Goal: Find specific page/section: Find specific page/section

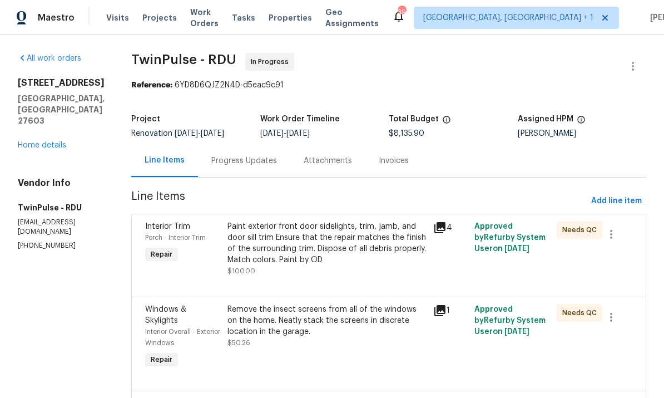
scroll to position [2991, 0]
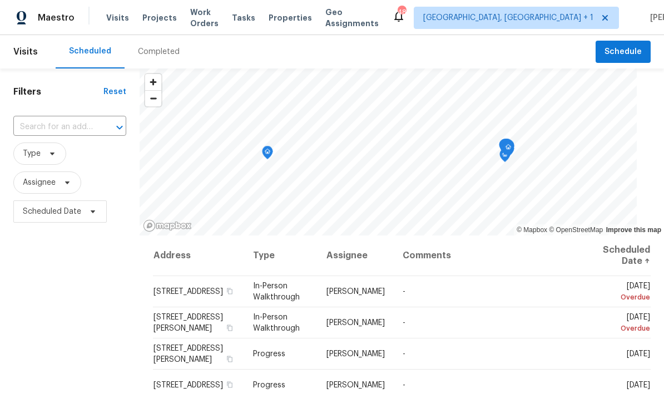
click at [157, 23] on span "Projects" at bounding box center [159, 17] width 34 height 11
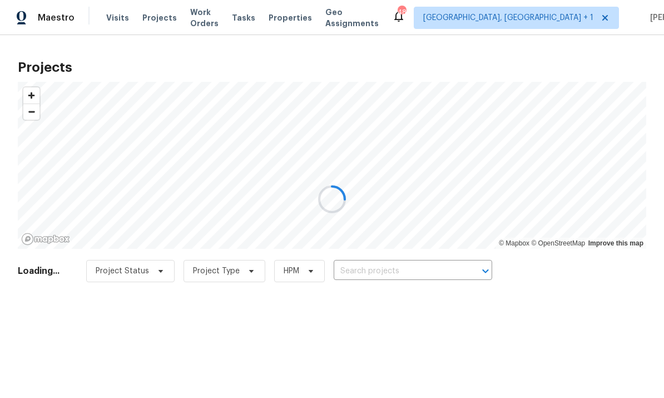
click at [367, 269] on div at bounding box center [332, 199] width 664 height 398
click at [378, 271] on div at bounding box center [332, 199] width 664 height 398
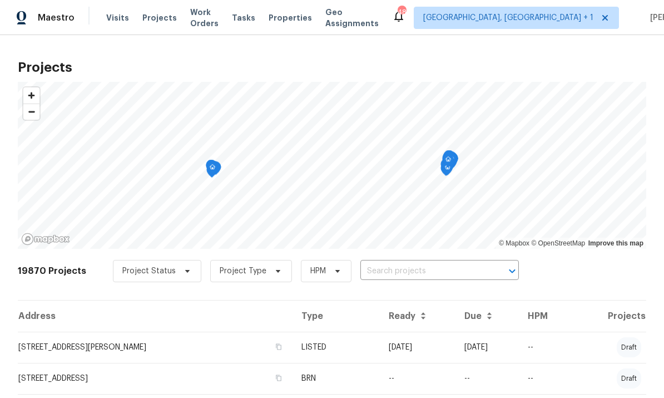
click at [396, 270] on input "text" at bounding box center [423, 271] width 127 height 17
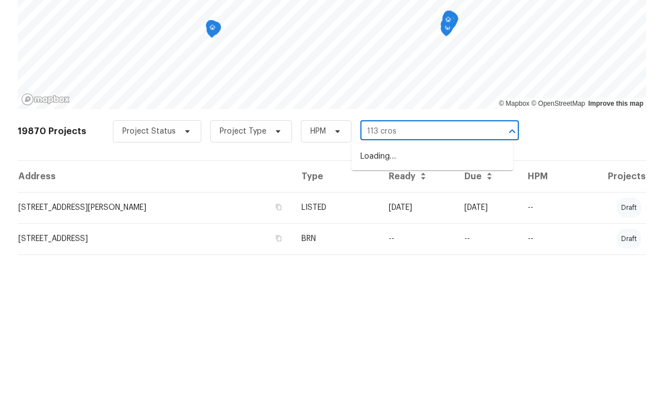
type input "113 cross"
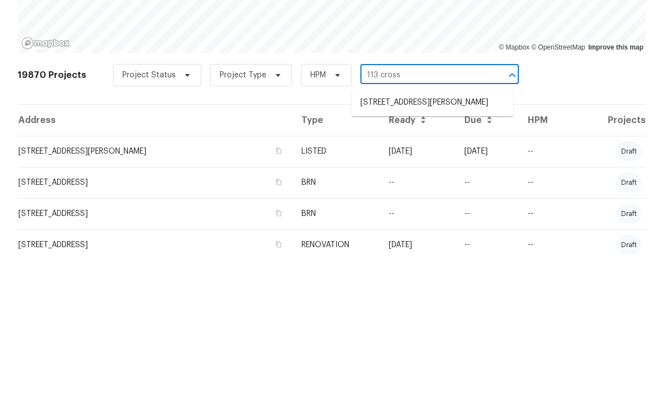
scroll to position [60, 0]
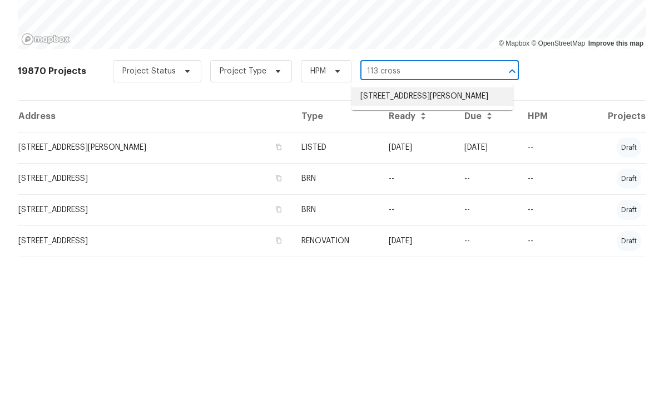
click at [443, 227] on li "[STREET_ADDRESS][PERSON_NAME]" at bounding box center [433, 236] width 162 height 18
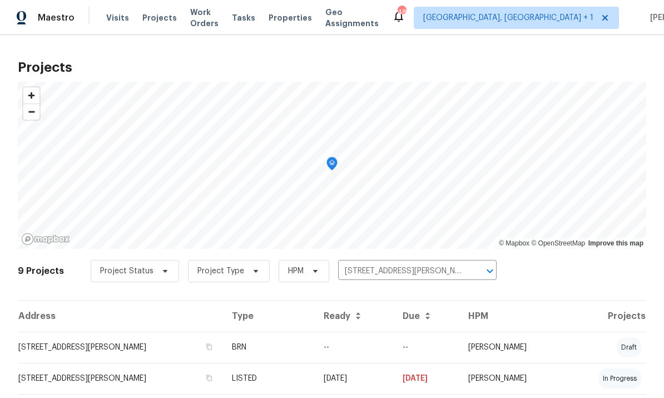
click at [108, 350] on td "[STREET_ADDRESS][PERSON_NAME]" at bounding box center [120, 347] width 205 height 31
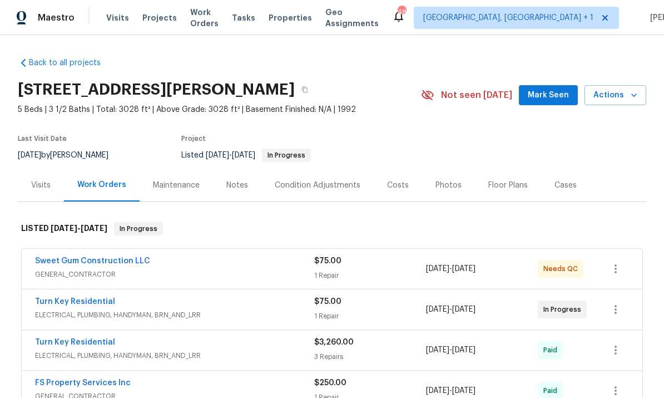
click at [243, 183] on div "Notes" at bounding box center [237, 185] width 22 height 11
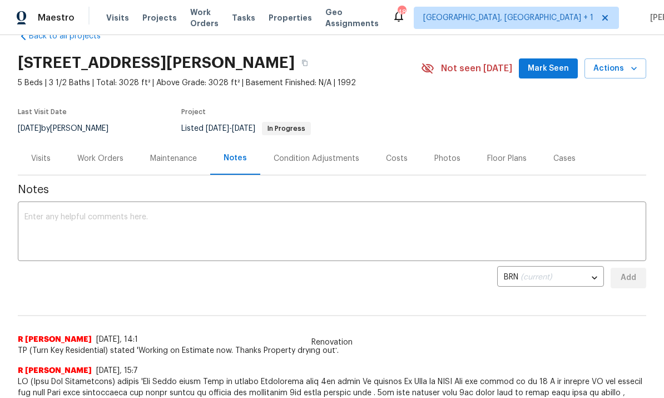
scroll to position [32, 0]
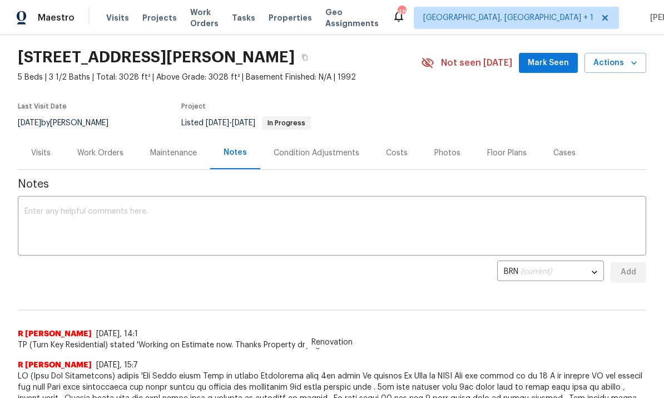
click at [95, 154] on div "Work Orders" at bounding box center [100, 152] width 46 height 11
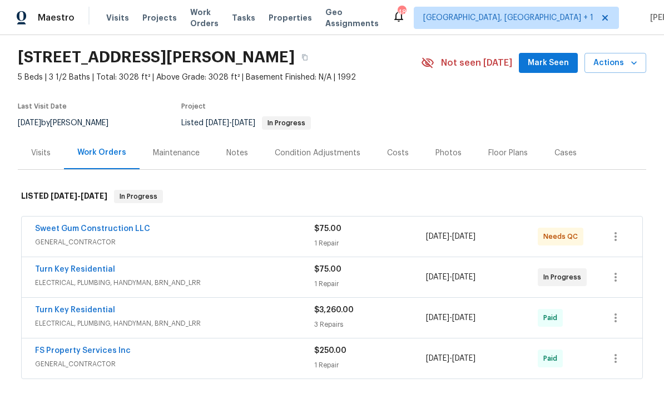
click at [75, 279] on span "ELECTRICAL, PLUMBING, HANDYMAN, BRN_AND_LRR" at bounding box center [174, 282] width 279 height 11
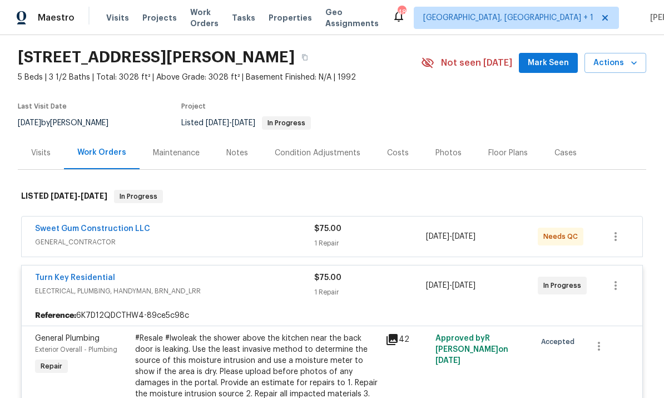
click at [88, 276] on link "Turn Key Residential" at bounding box center [75, 278] width 80 height 8
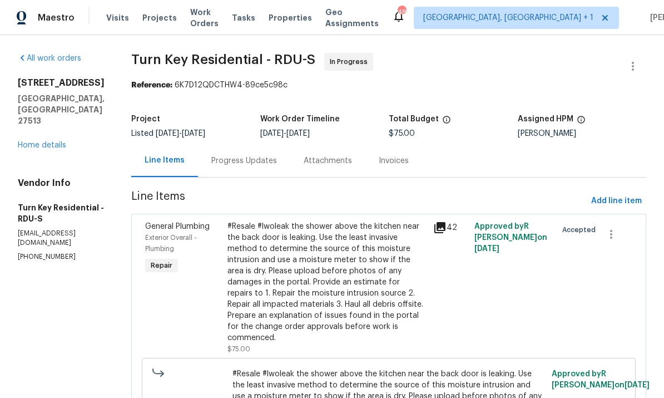
click at [57, 113] on div "[STREET_ADDRESS][PERSON_NAME] Home details" at bounding box center [61, 113] width 87 height 73
click at [47, 141] on link "Home details" at bounding box center [42, 145] width 48 height 8
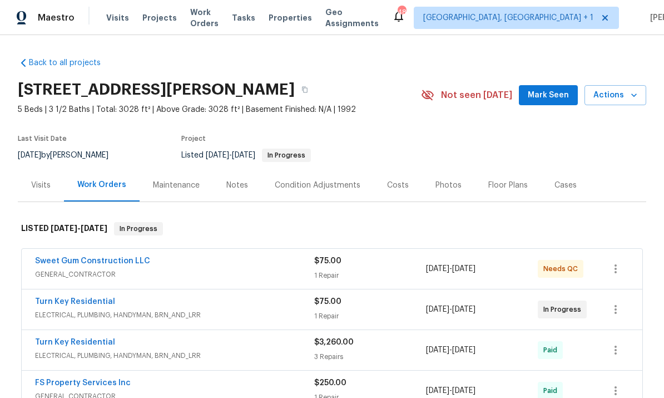
click at [85, 257] on link "Sweet Gum Construction LLC" at bounding box center [92, 261] width 115 height 8
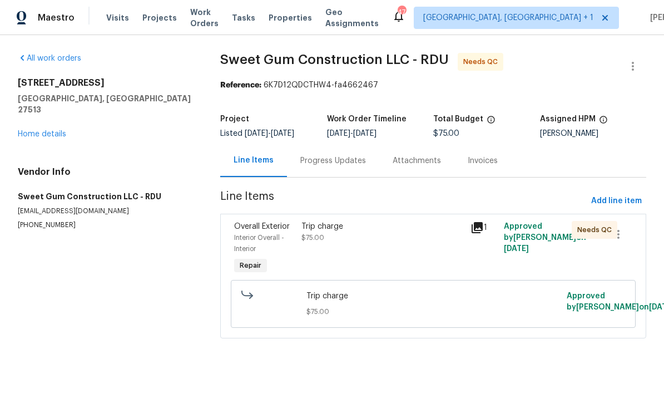
click at [52, 130] on link "Home details" at bounding box center [42, 134] width 48 height 8
